Goal: Information Seeking & Learning: Find specific fact

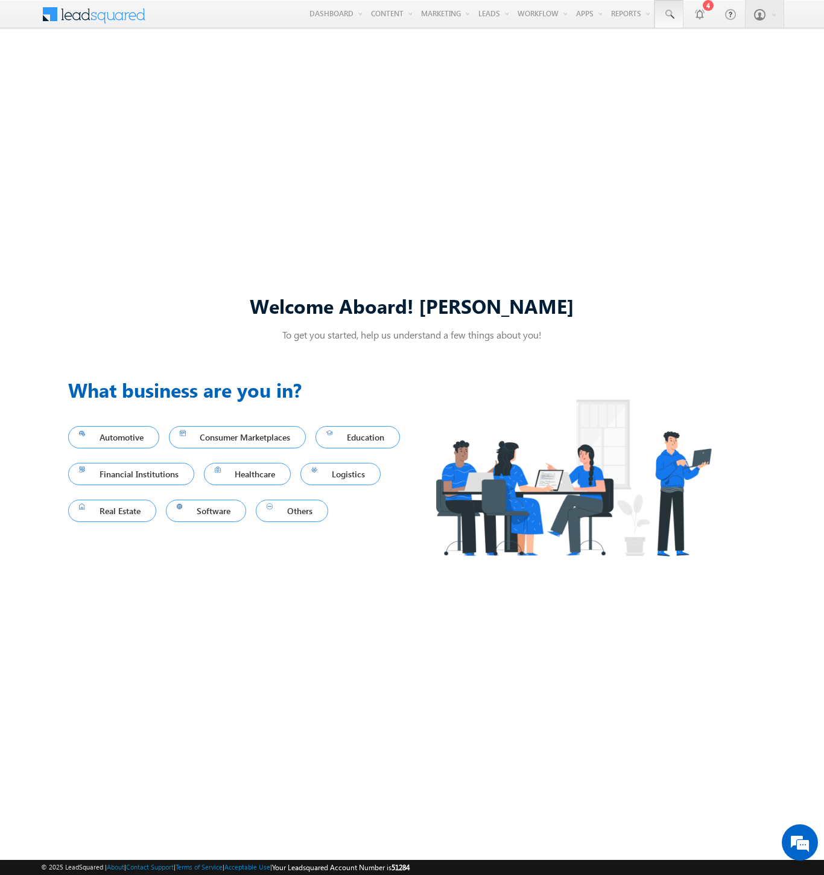
click at [669, 14] on span at bounding box center [669, 14] width 12 height 12
type input "8900747182"
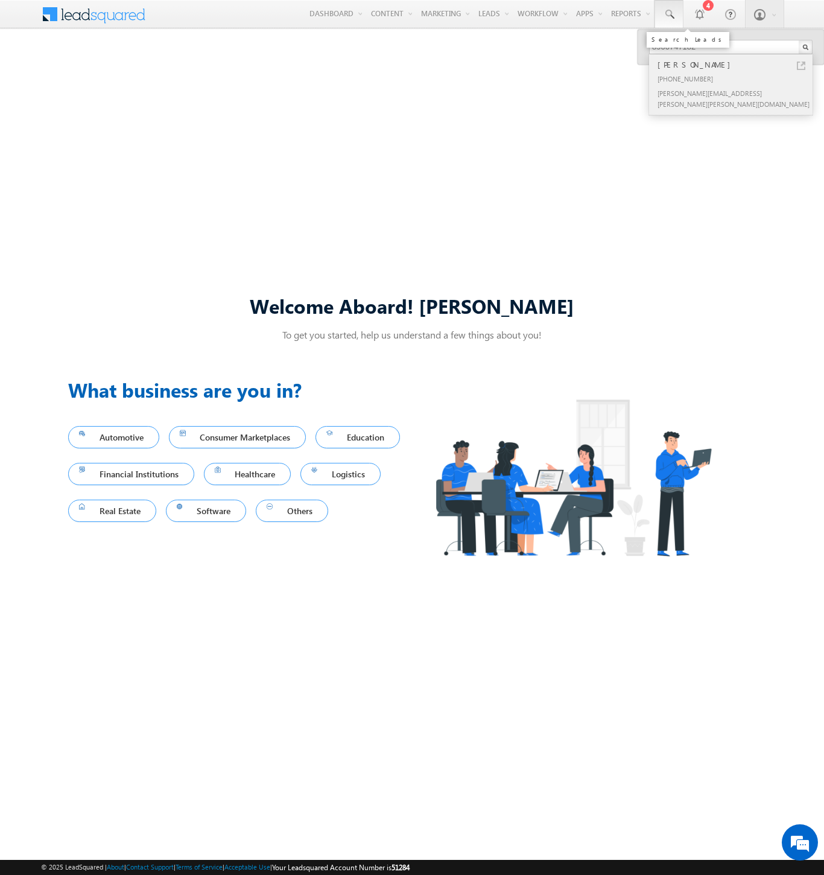
click at [736, 65] on div "Hamsini Boyer" at bounding box center [736, 64] width 162 height 13
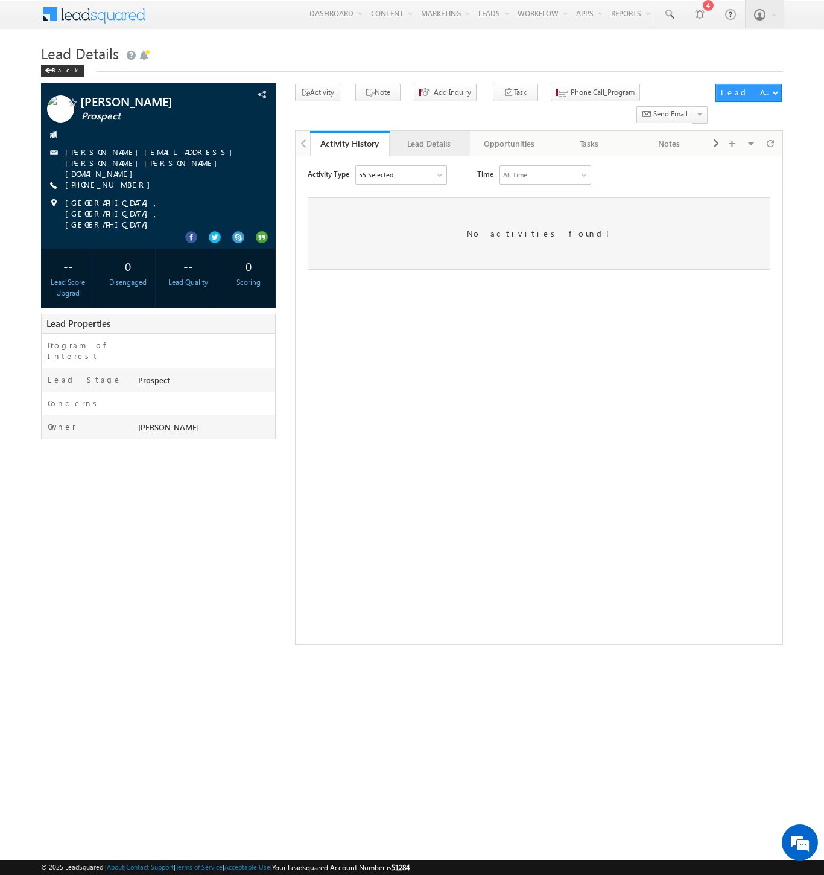
click at [429, 136] on div "Lead Details" at bounding box center [428, 143] width 59 height 14
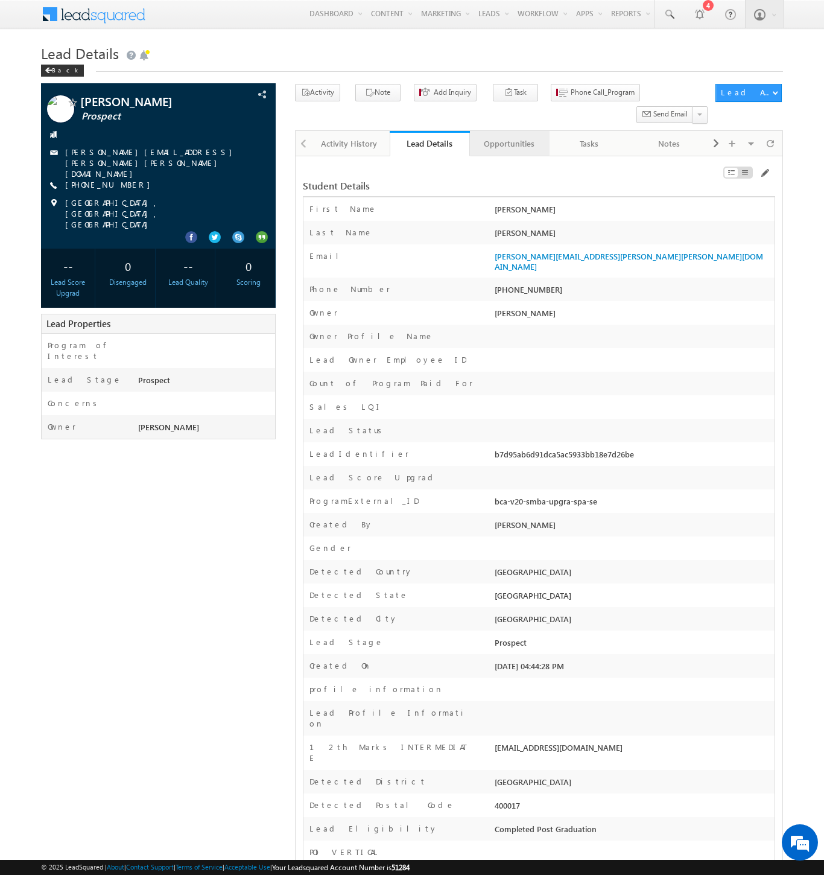
click at [509, 136] on div "Opportunities" at bounding box center [509, 143] width 59 height 14
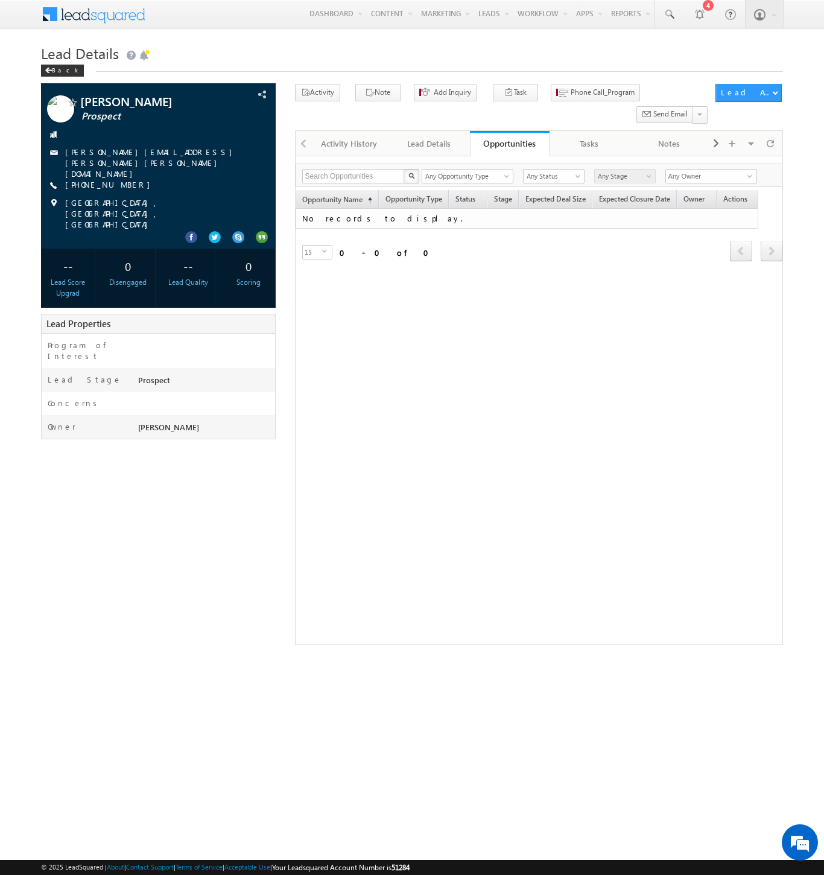
click at [101, 13] on span at bounding box center [101, 12] width 87 height 21
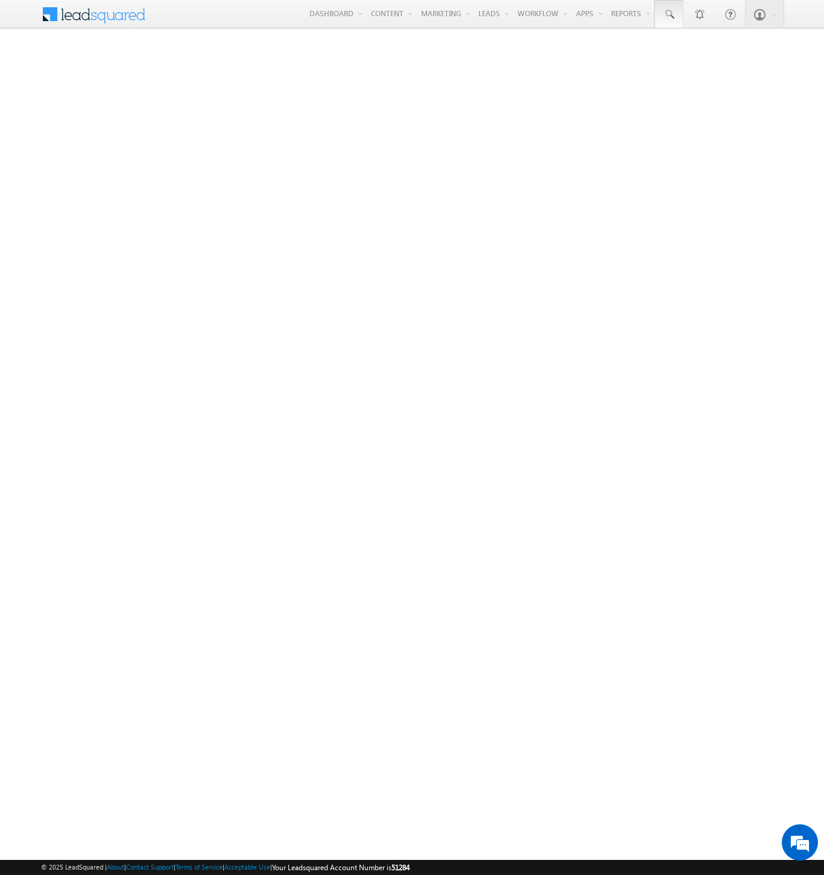
click at [669, 14] on span at bounding box center [669, 14] width 12 height 12
type input "8924208560"
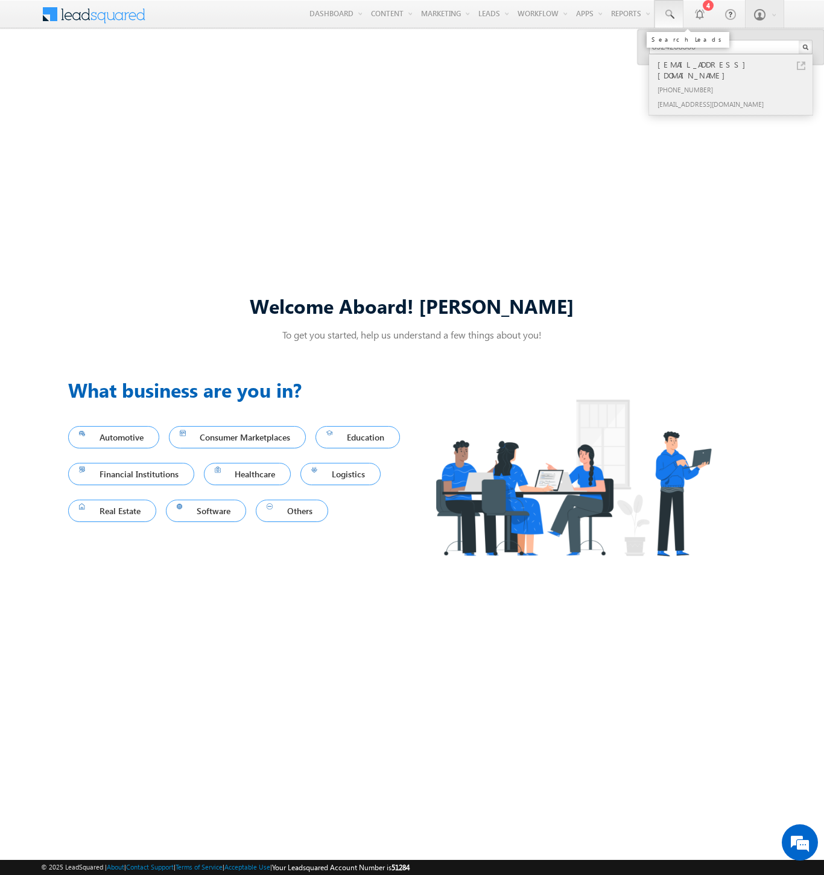
click at [736, 82] on div "[PHONE_NUMBER]" at bounding box center [736, 89] width 162 height 14
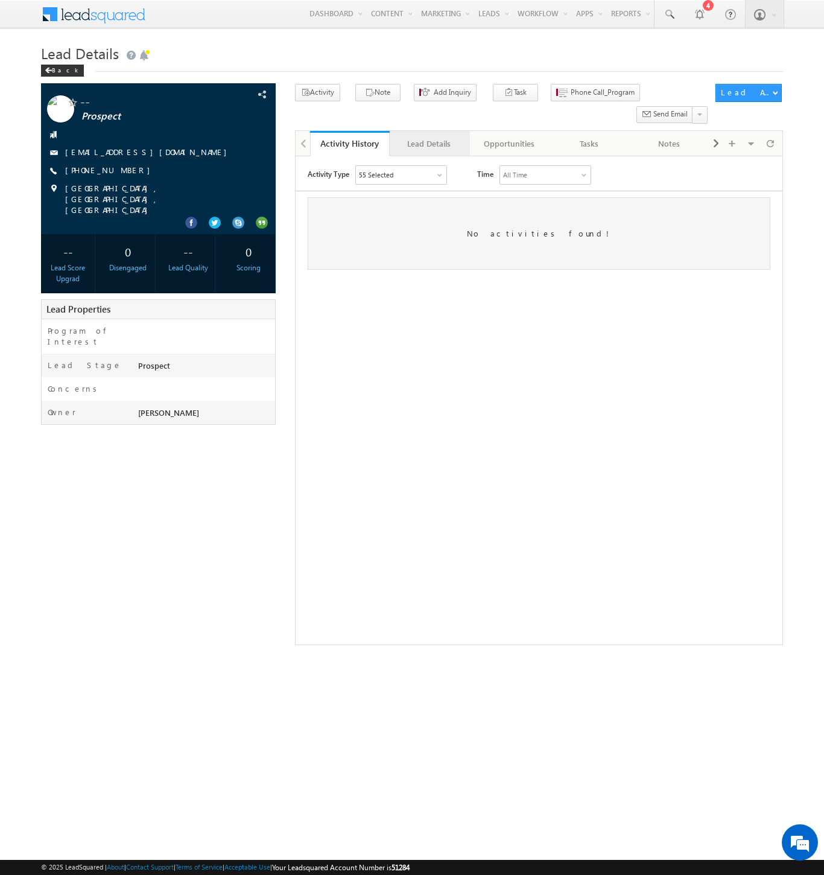
click at [429, 136] on div "Lead Details" at bounding box center [428, 143] width 59 height 14
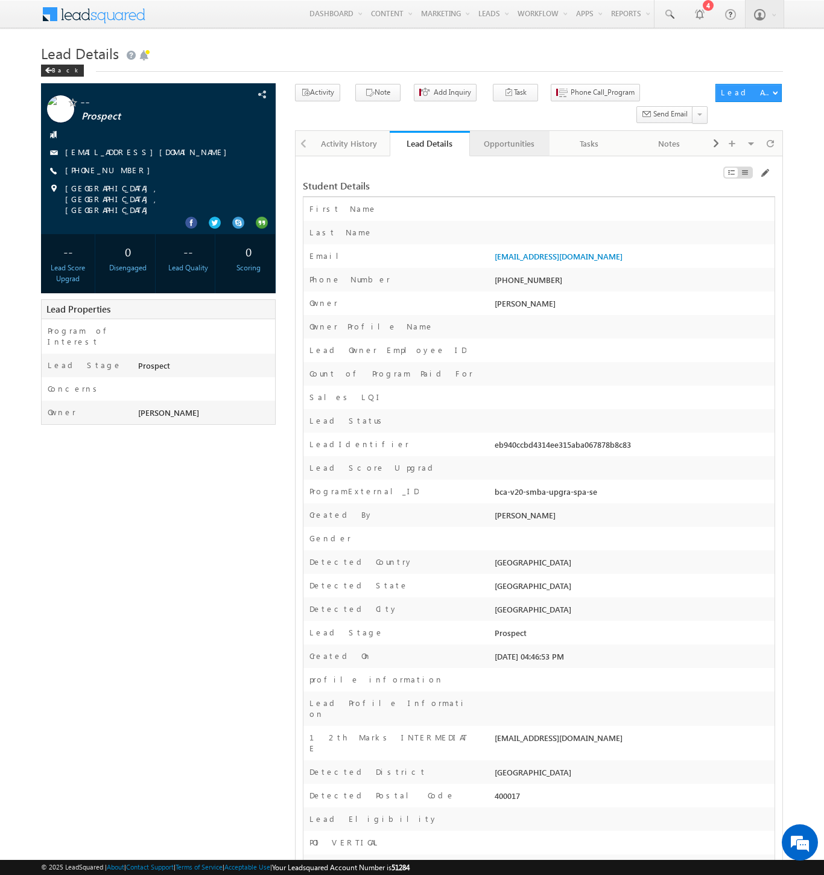
click at [509, 136] on div "Opportunities" at bounding box center [509, 143] width 59 height 14
